Goal: Task Accomplishment & Management: Complete application form

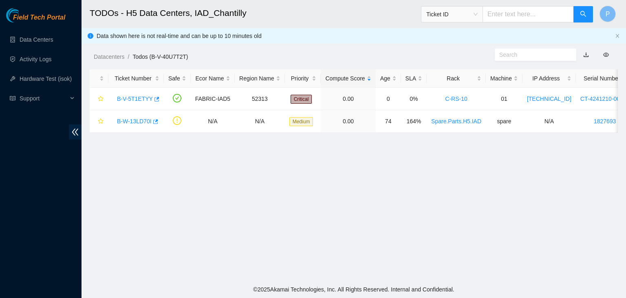
drag, startPoint x: 0, startPoint y: 0, endPoint x: 65, endPoint y: 155, distance: 168.4
click at [65, 155] on div "Field Tech Portal Data Centers Activity Logs Hardware Test (isok) Support" at bounding box center [41, 153] width 82 height 290
click at [141, 98] on link "B-V-5T1ETYY" at bounding box center [135, 98] width 36 height 7
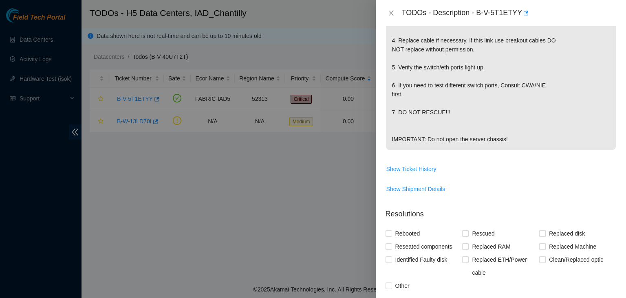
scroll to position [257, 0]
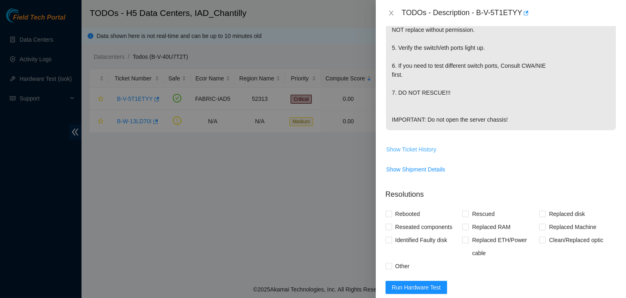
click at [423, 154] on span "Show Ticket History" at bounding box center [412, 149] width 50 height 9
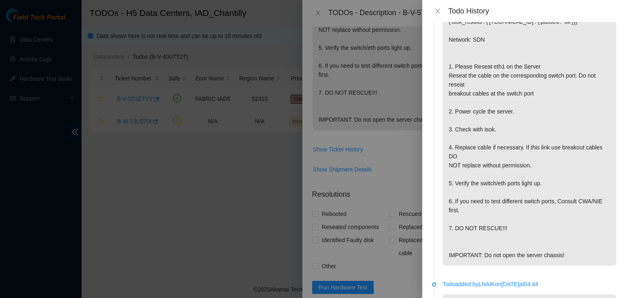
scroll to position [0, 0]
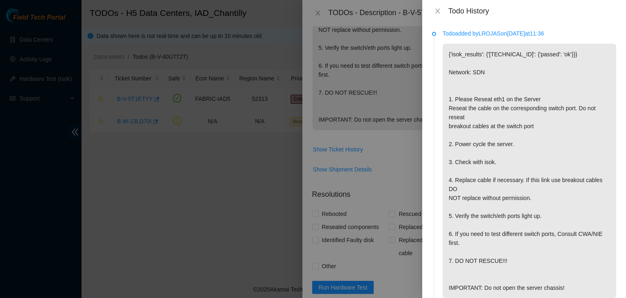
click at [445, 13] on div "Todo History" at bounding box center [524, 11] width 184 height 9
click at [442, 12] on div "Todo History" at bounding box center [524, 11] width 184 height 9
click at [442, 12] on button "Close" at bounding box center [437, 11] width 11 height 8
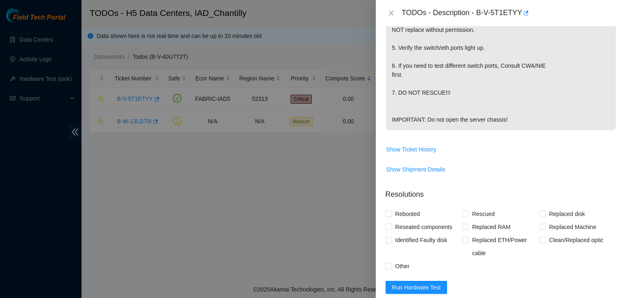
click at [392, 8] on div "TODOs - Description - B-V-5T1ETYY" at bounding box center [501, 13] width 231 height 13
click at [392, 10] on icon "close" at bounding box center [391, 13] width 7 height 7
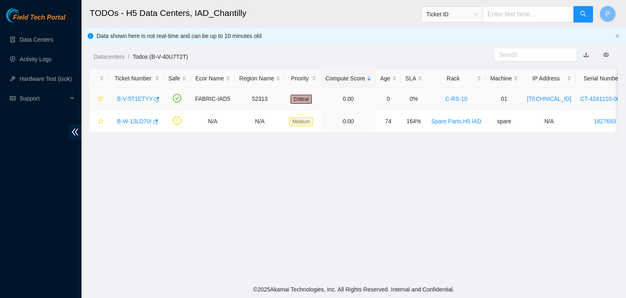
scroll to position [240, 0]
click at [32, 243] on div "Field Tech Portal Data Centers Activity Logs Hardware Test (isok) Support" at bounding box center [41, 153] width 82 height 290
click at [55, 235] on div "Field Tech Portal Data Centers Activity Logs Hardware Test (isok) Support" at bounding box center [41, 153] width 82 height 290
click at [89, 294] on footer "© 2025 Akamai Technologies, Inc. All Rights Reserved. Internal and Confidential." at bounding box center [354, 289] width 545 height 17
click at [133, 97] on link "B-V-5T1ETYY" at bounding box center [135, 98] width 36 height 7
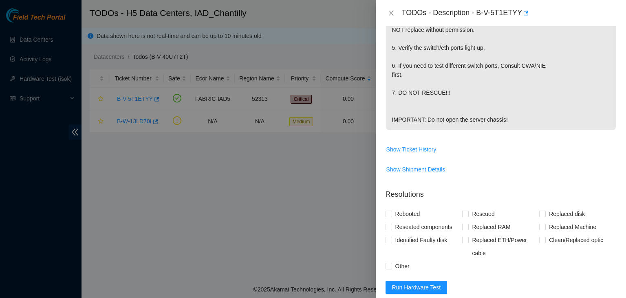
scroll to position [458, 0]
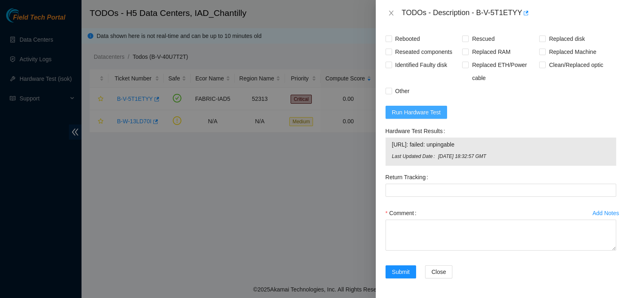
click at [440, 116] on button "Run Hardware Test" at bounding box center [417, 112] width 62 height 13
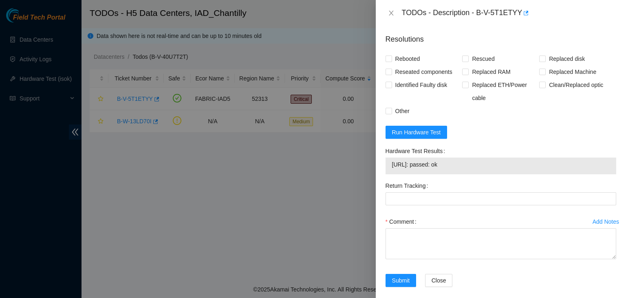
scroll to position [447, 0]
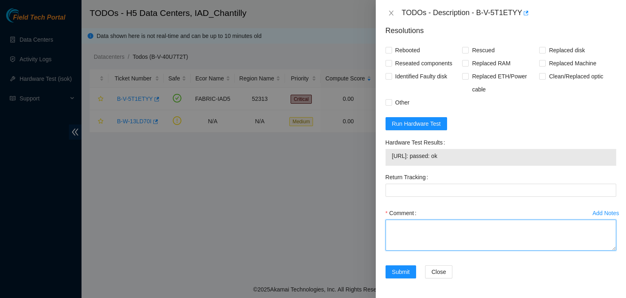
click at [449, 235] on textarea "Comment" at bounding box center [501, 234] width 231 height 31
click at [438, 247] on textarea "- verified rack and machine sn - worked with [PERSON_NAME]" at bounding box center [501, 234] width 231 height 31
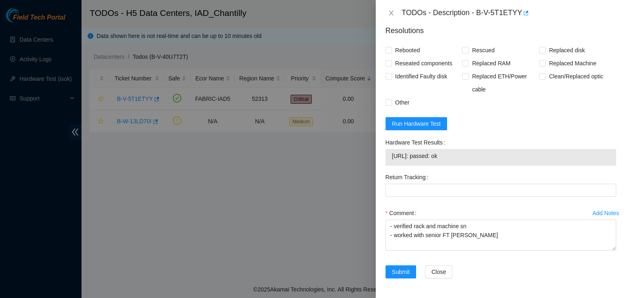
click at [451, 291] on div "Problem Type Hardware Rack Number C-RS-10 Machine Number 01 Serial Number CT-42…" at bounding box center [501, 162] width 250 height 272
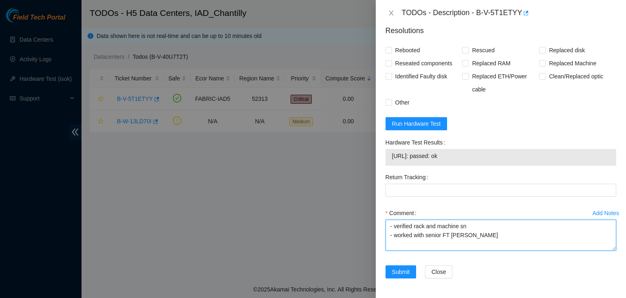
click at [476, 243] on textarea "- verified rack and machine sn - worked with senior FT [PERSON_NAME]" at bounding box center [501, 234] width 231 height 31
click at [458, 247] on textarea "- verified rack and machine sn - worked with senior FT [PERSON_NAME] - figured …" at bounding box center [501, 234] width 231 height 31
click at [576, 237] on textarea "- verified rack and machine sn - worked with senior FT [PERSON_NAME] - figured …" at bounding box center [501, 234] width 231 height 31
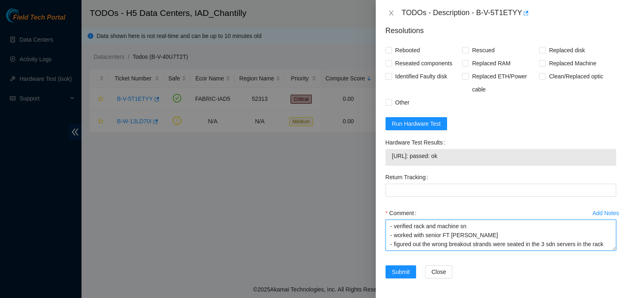
scroll to position [42, 0]
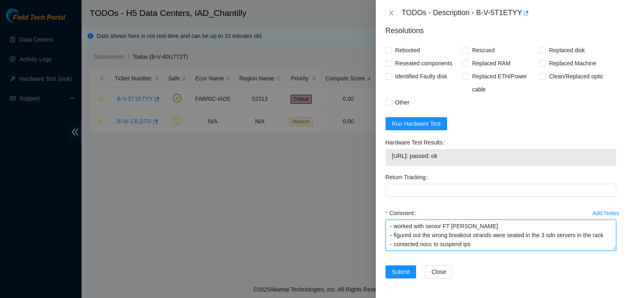
paste textarea "[TECHNICAL_ID]"
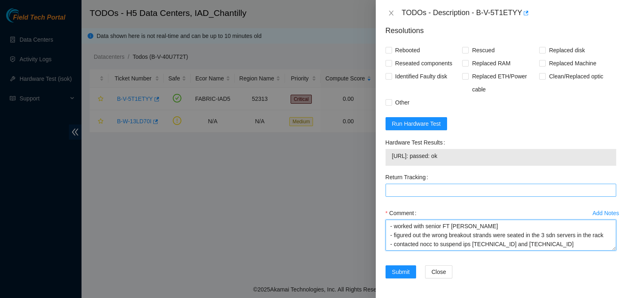
scroll to position [51, 0]
paste textarea "msani has completed your request (B-V-5T1ETYY) Message from msani: B-V-5T1ETYY:…"
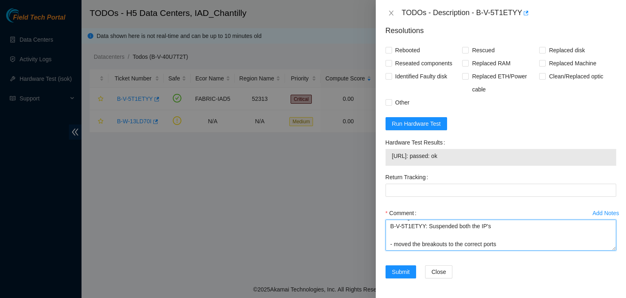
scroll to position [96, 0]
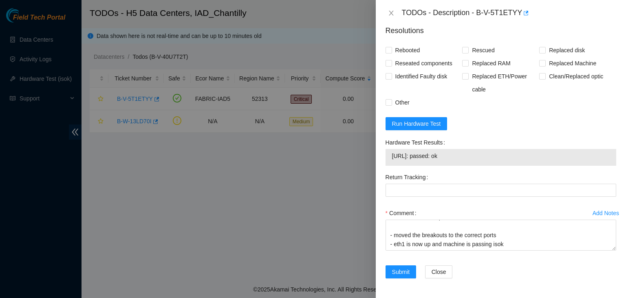
drag, startPoint x: 461, startPoint y: 153, endPoint x: 388, endPoint y: 157, distance: 72.7
click at [388, 157] on div "[URL]: passed: ok" at bounding box center [501, 157] width 231 height 17
copy tbody "[URL]: passed: ok"
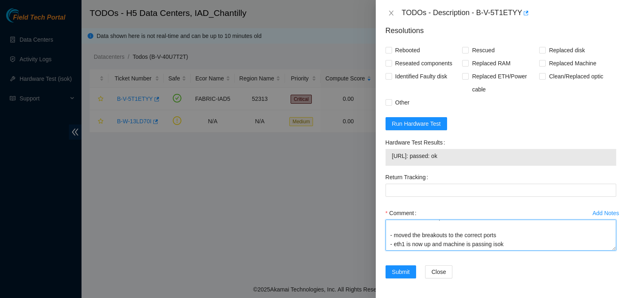
click at [512, 248] on textarea "- verified rack and machine sn - worked with senior FT [PERSON_NAME] - figured …" at bounding box center [501, 234] width 231 height 31
paste textarea "[URL]: passed: ok"
click at [467, 246] on textarea "- verified rack and machine sn - worked with senior FT [PERSON_NAME] - figured …" at bounding box center [501, 234] width 231 height 31
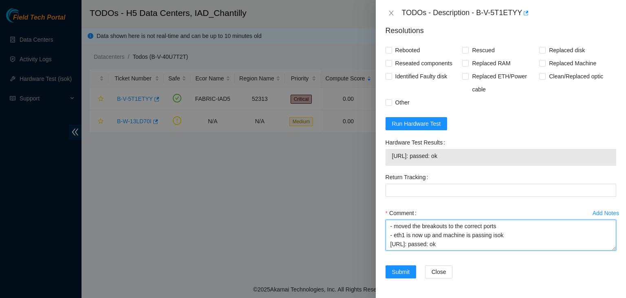
click at [402, 247] on textarea "- verified rack and machine sn - worked with senior FT [PERSON_NAME] - figured …" at bounding box center [501, 234] width 231 height 31
paste textarea "ndalagan@prod-login-east01:~$ boop r01.border01.iad05.fab desc MACHINE ; boop r…"
type textarea "- loremips dolo sit ametcon ad - elitse doei tempor IN Utlab - etdolor mag ali …"
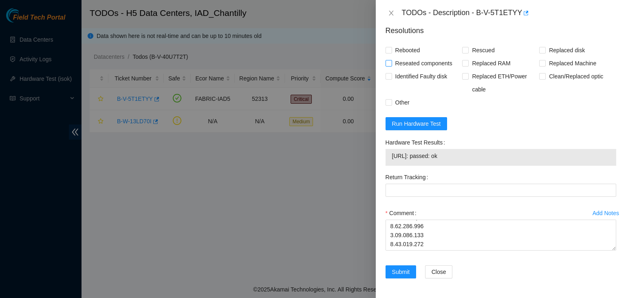
click at [387, 63] on input "Reseated components" at bounding box center [389, 63] width 6 height 6
checkbox input "true"
click at [405, 272] on span "Submit" at bounding box center [401, 271] width 18 height 9
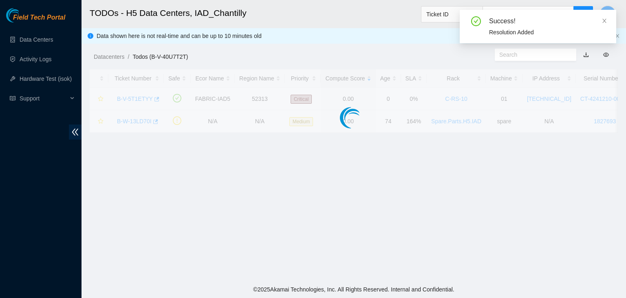
scroll to position [222, 0]
